Goal: Task Accomplishment & Management: Manage account settings

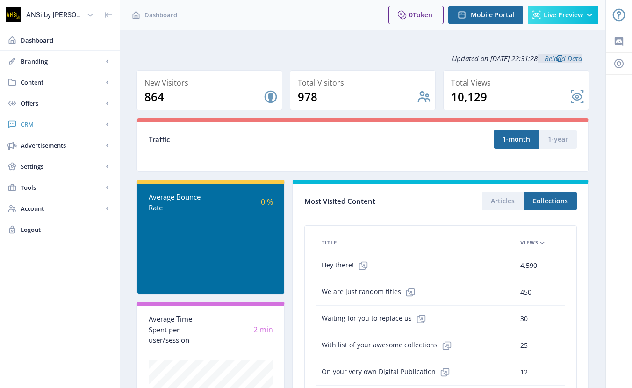
click at [28, 121] on span "CRM" at bounding box center [62, 124] width 82 height 9
click at [41, 143] on span "Readers" at bounding box center [70, 145] width 80 height 9
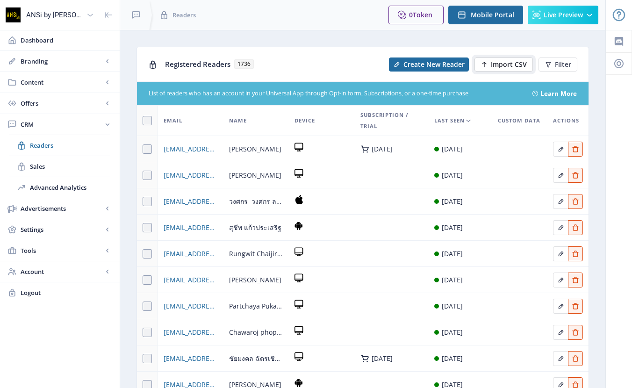
click at [494, 63] on span "Import CSV" at bounding box center [509, 64] width 36 height 7
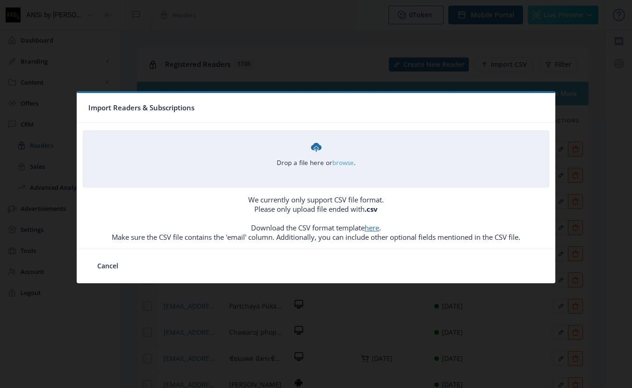
click at [0, 0] on link "browse" at bounding box center [0, 0] width 0 height 0
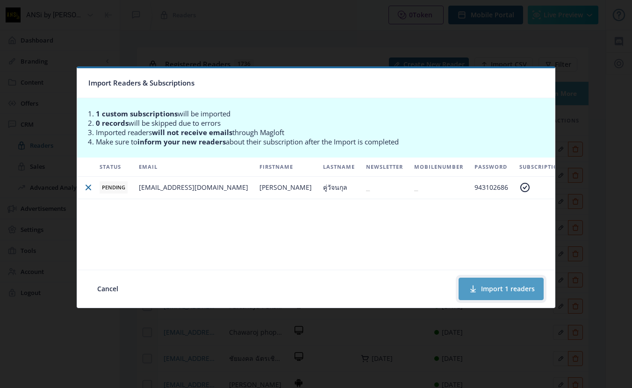
click at [484, 284] on button "Import 1 readers" at bounding box center [501, 289] width 85 height 22
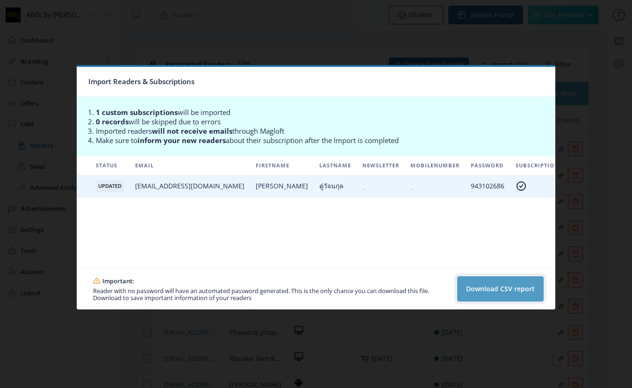
click at [498, 288] on button "Download CSV report" at bounding box center [500, 288] width 86 height 25
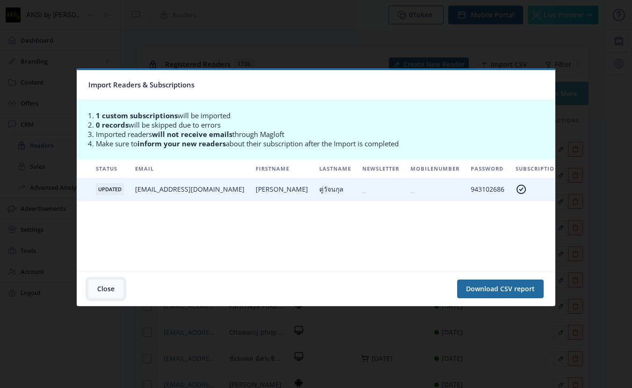
click at [101, 288] on button "Close" at bounding box center [105, 289] width 35 height 19
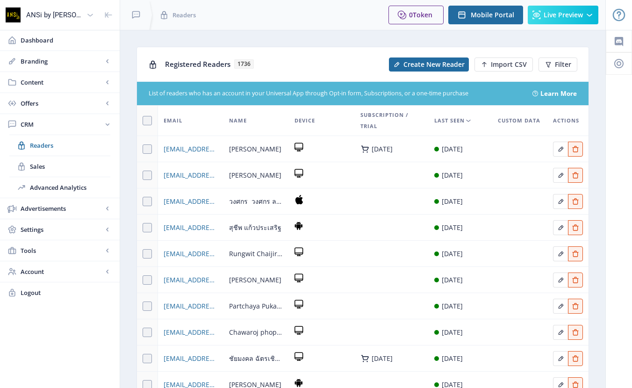
click at [27, 290] on span "Logout" at bounding box center [67, 292] width 92 height 9
